Goal: Communication & Community: Answer question/provide support

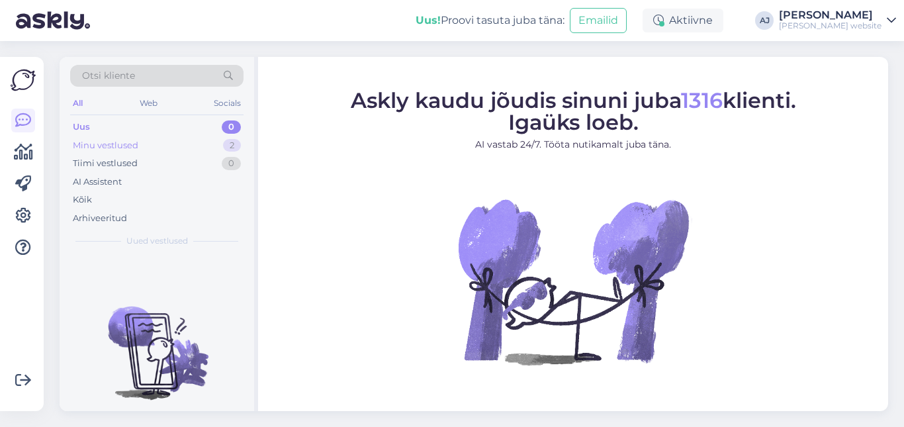
click at [122, 146] on div "Minu vestlused" at bounding box center [106, 145] width 66 height 13
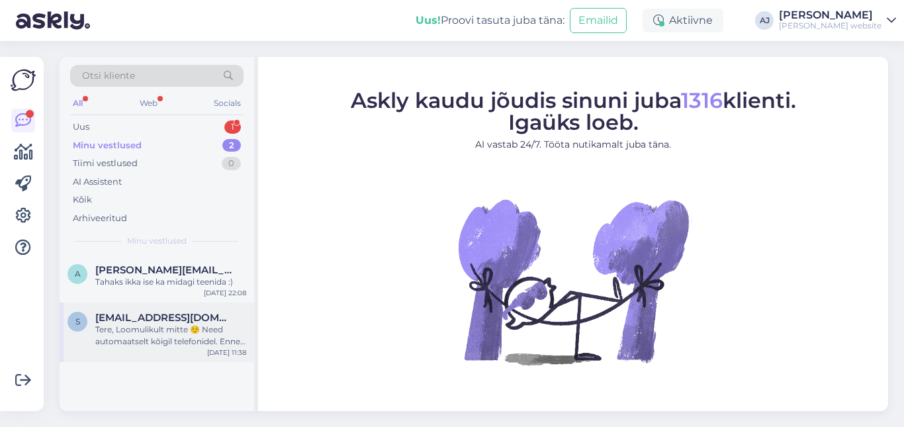
click at [135, 326] on div "Tere, Loomulikult mitte ☺️ Need automaatselt kõigil telefonidel. Enne 25 septem…" at bounding box center [170, 336] width 151 height 24
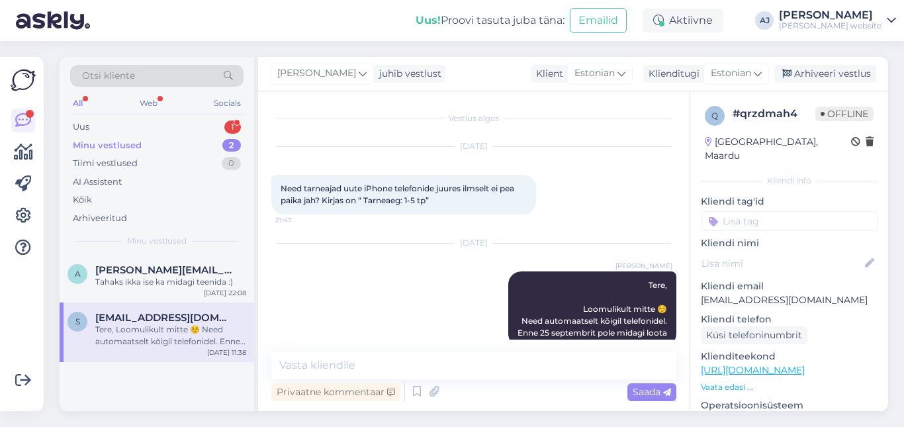
scroll to position [22, 0]
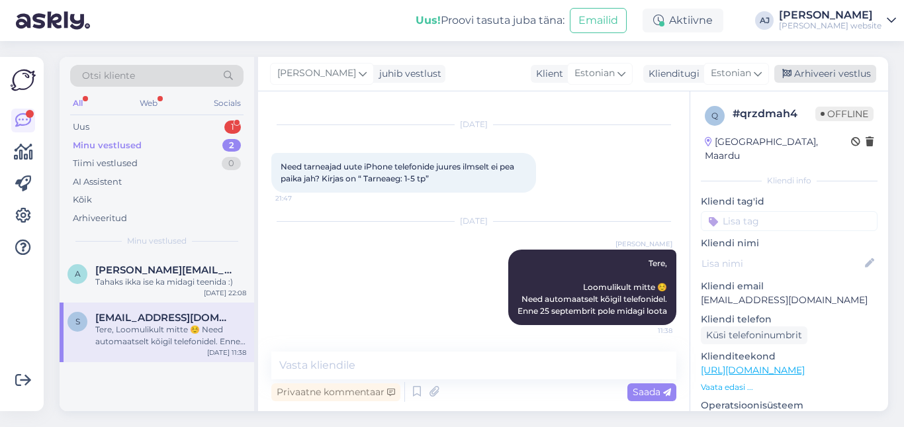
click at [832, 79] on div "Arhiveeri vestlus" at bounding box center [825, 74] width 102 height 18
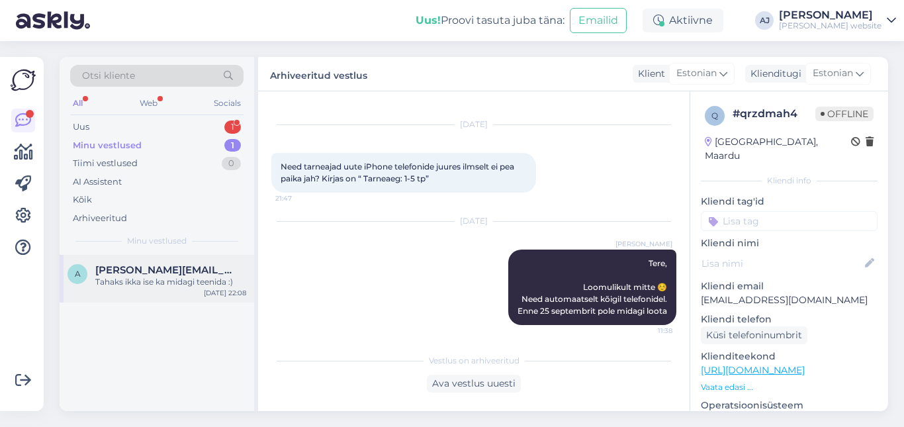
click at [114, 278] on div "Tahaks ikka ise ka midagi teenida :)" at bounding box center [170, 282] width 151 height 12
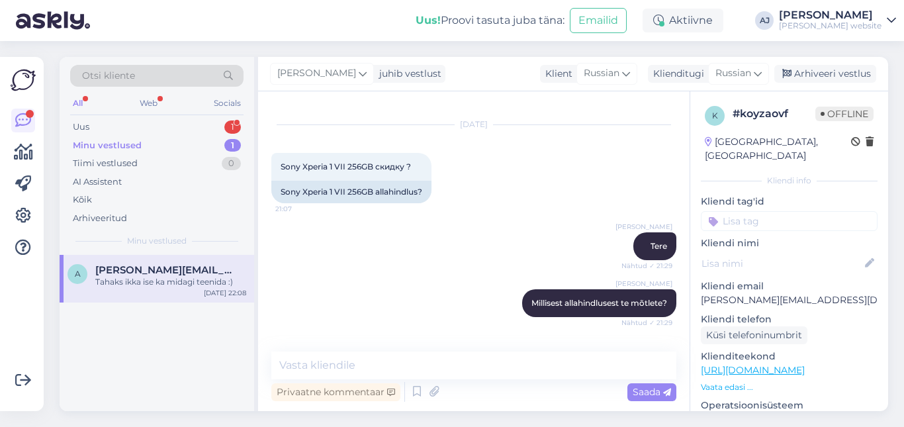
scroll to position [664, 0]
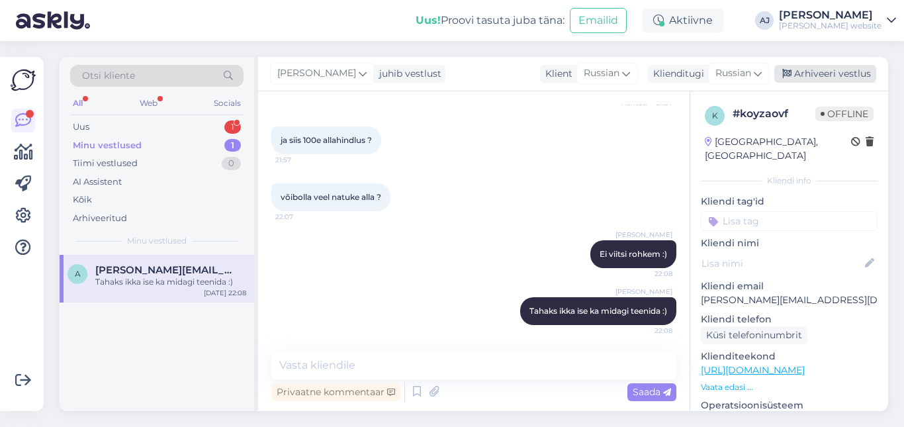
click at [830, 69] on div "Arhiveeri vestlus" at bounding box center [825, 74] width 102 height 18
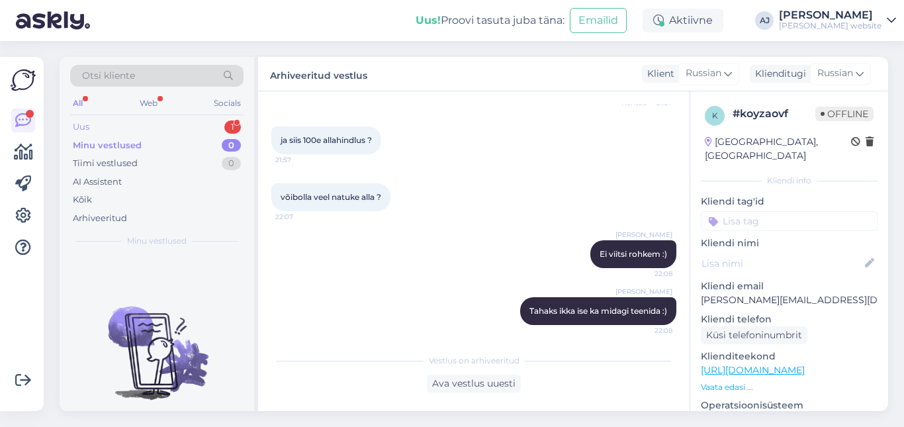
click at [81, 128] on div "Uus" at bounding box center [81, 126] width 17 height 13
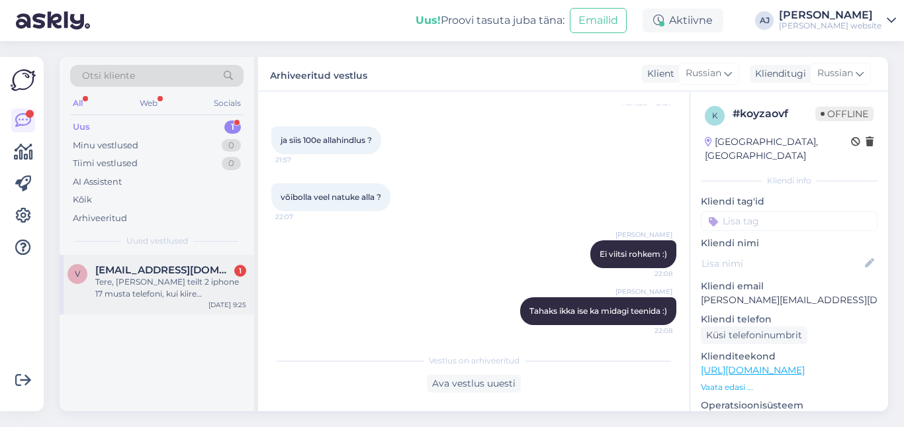
click at [167, 277] on div "Tere, [PERSON_NAME] teilt 2 iphone 17 musta telefoni, kui kiire [PERSON_NAME]?" at bounding box center [170, 288] width 151 height 24
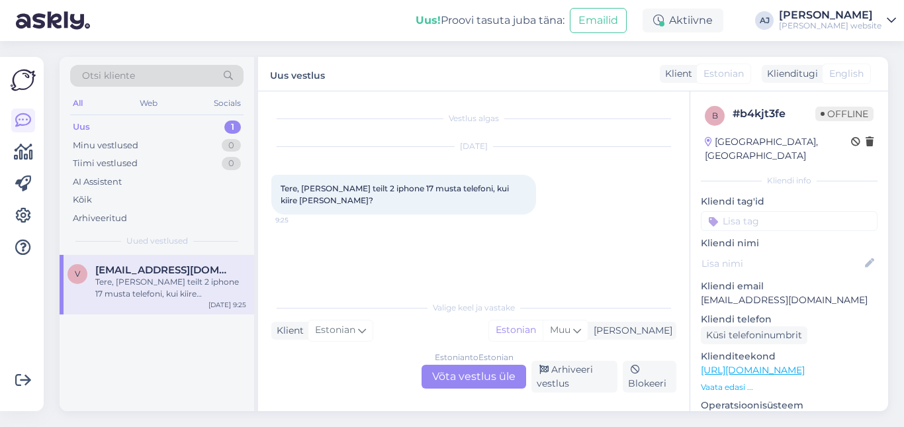
click at [468, 373] on div "Estonian to Estonian Võta vestlus üle" at bounding box center [473, 377] width 105 height 24
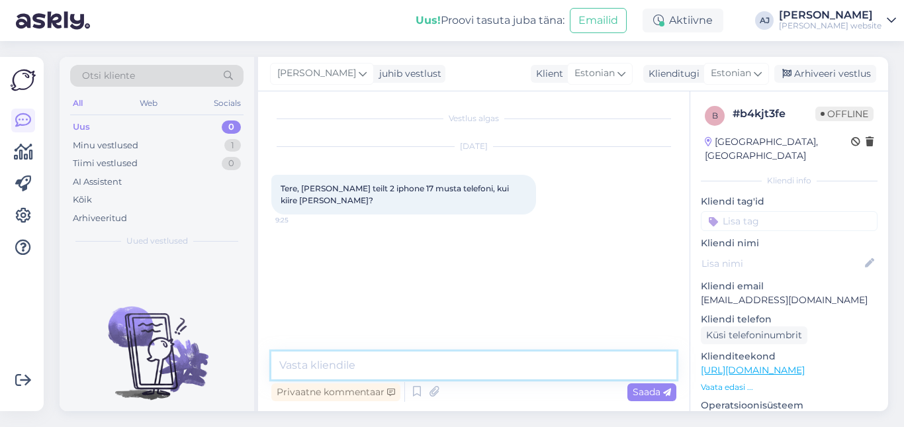
click at [309, 367] on textarea at bounding box center [473, 365] width 405 height 28
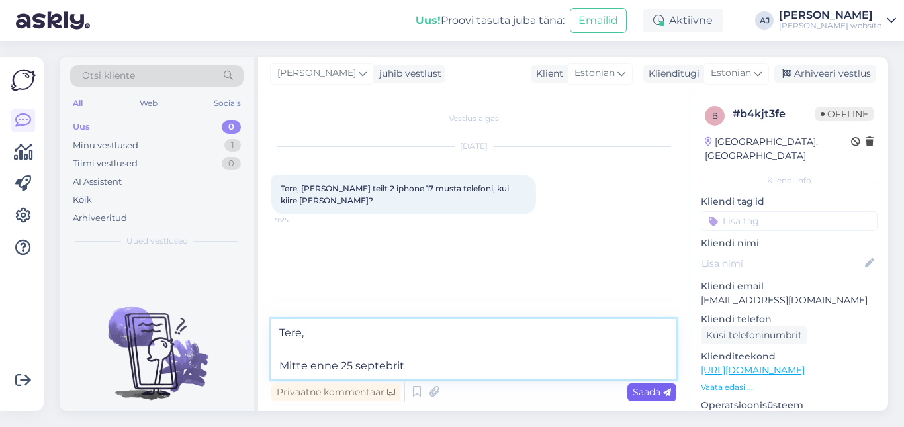
type textarea "Tere, Mitte enne 25 septebrit"
click at [648, 396] on span "Saada" at bounding box center [652, 392] width 38 height 12
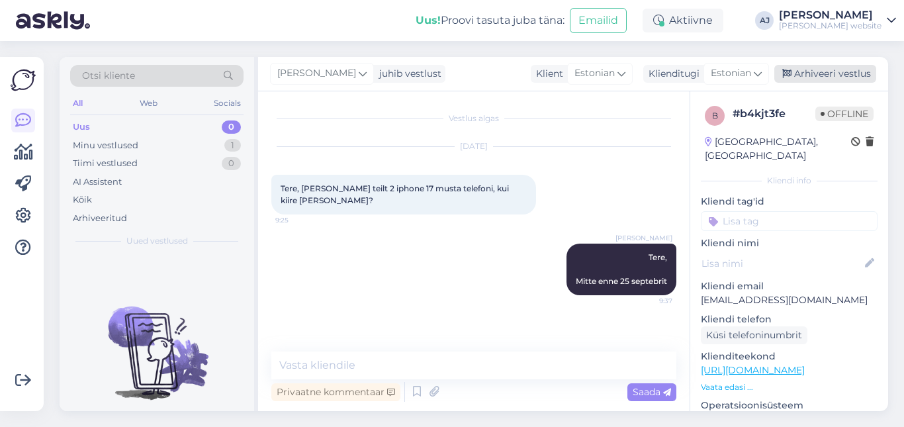
click at [811, 73] on div "Arhiveeri vestlus" at bounding box center [825, 74] width 102 height 18
